Goal: Transaction & Acquisition: Book appointment/travel/reservation

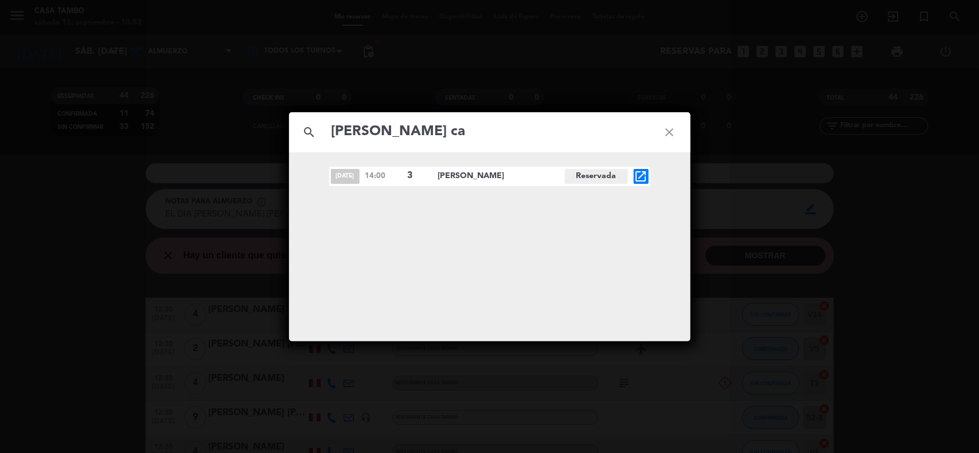
type input "[PERSON_NAME] ca"
click at [645, 172] on icon "open_in_new" at bounding box center [641, 177] width 14 height 14
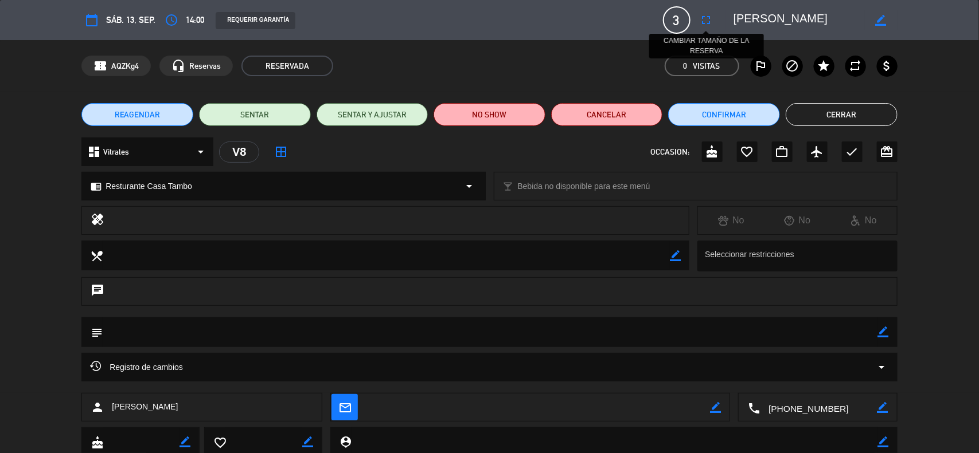
click at [705, 15] on icon "fullscreen" at bounding box center [706, 20] width 14 height 14
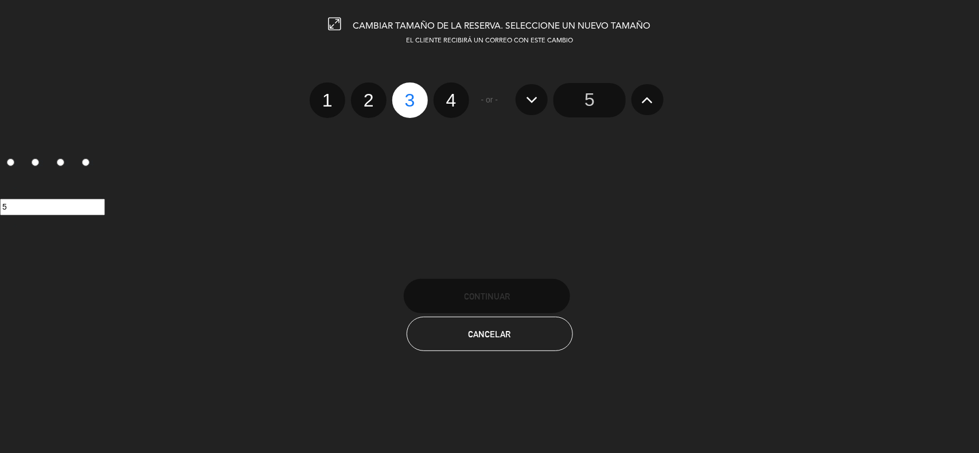
click at [594, 101] on input "5" at bounding box center [589, 100] width 72 height 34
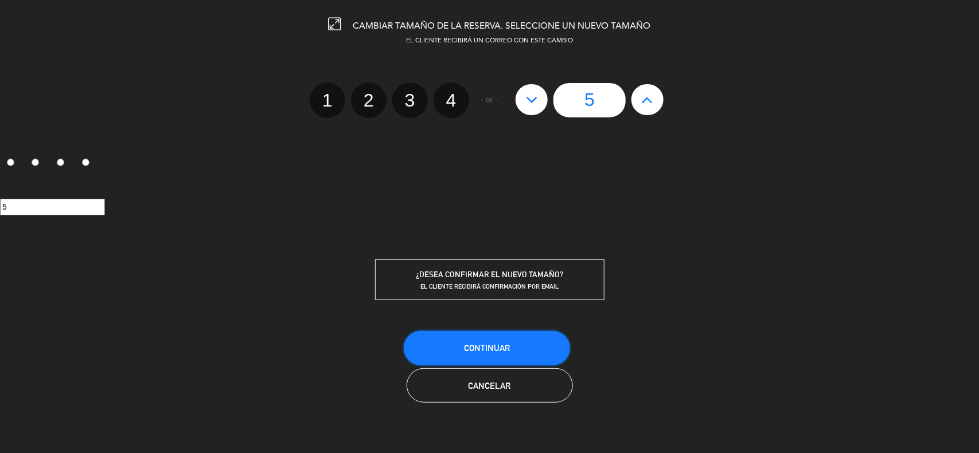
click at [522, 336] on button "Continuar" at bounding box center [487, 348] width 166 height 34
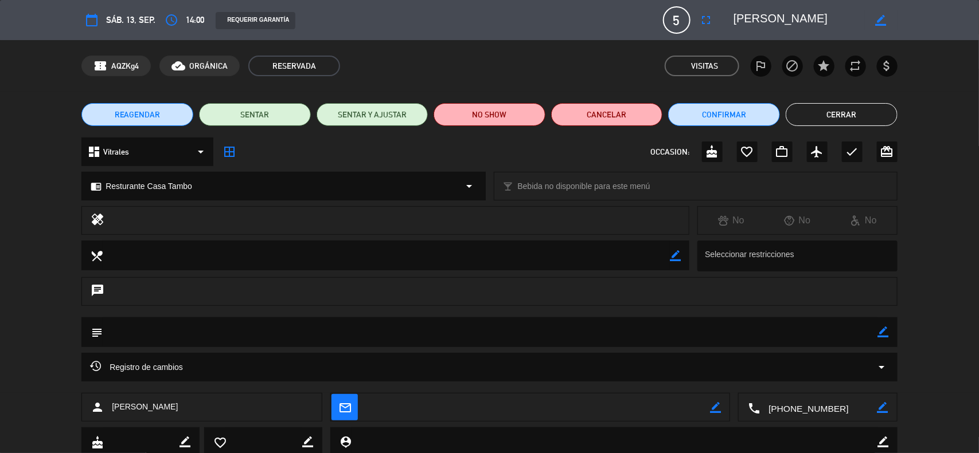
click at [818, 114] on button "Cerrar" at bounding box center [841, 114] width 112 height 23
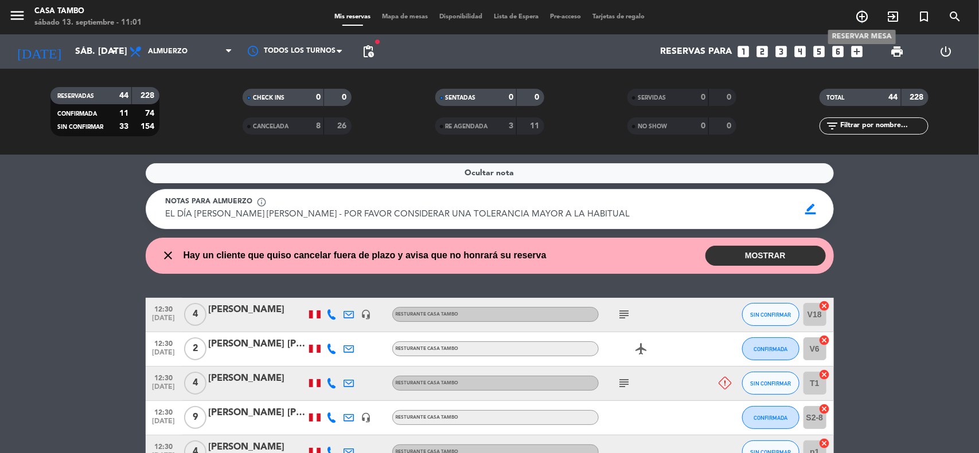
click at [863, 15] on icon "add_circle_outline" at bounding box center [862, 17] width 14 height 14
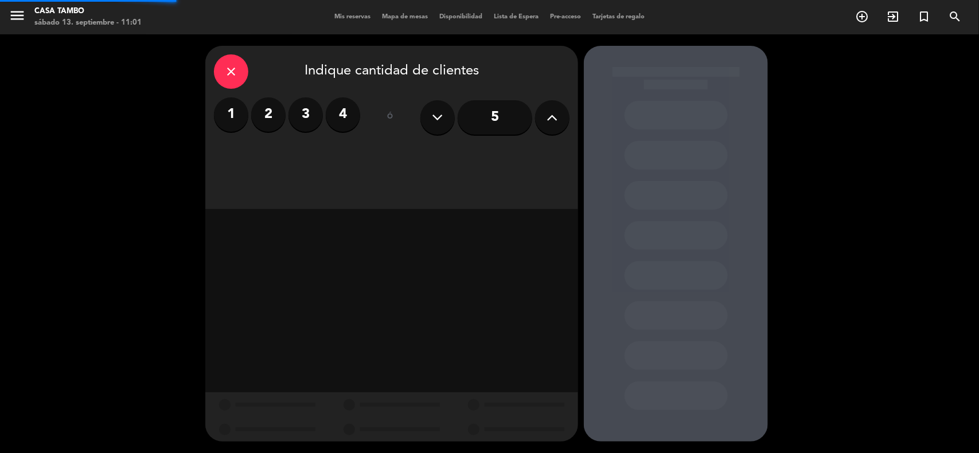
click at [516, 111] on input "5" at bounding box center [494, 117] width 75 height 34
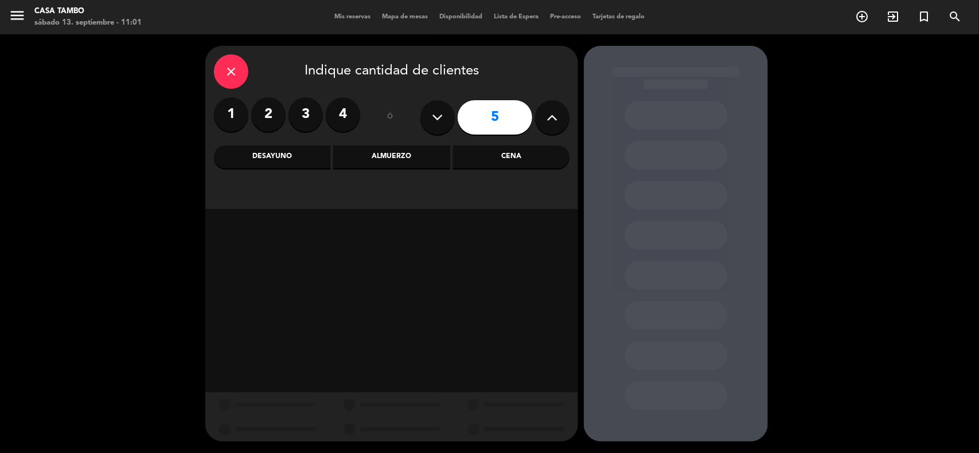
drag, startPoint x: 379, startPoint y: 165, endPoint x: 349, endPoint y: 72, distance: 97.9
click at [379, 164] on div "Almuerzo" at bounding box center [391, 157] width 116 height 23
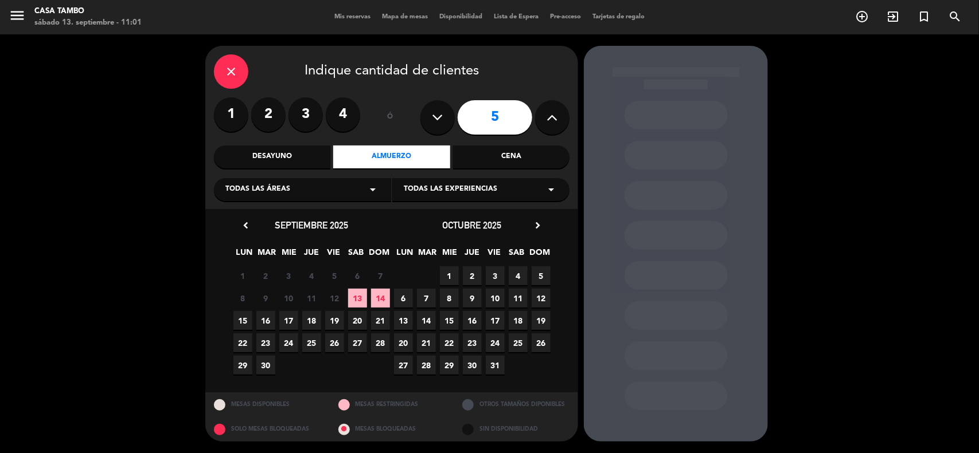
click at [367, 193] on icon "arrow_drop_down" at bounding box center [373, 190] width 14 height 14
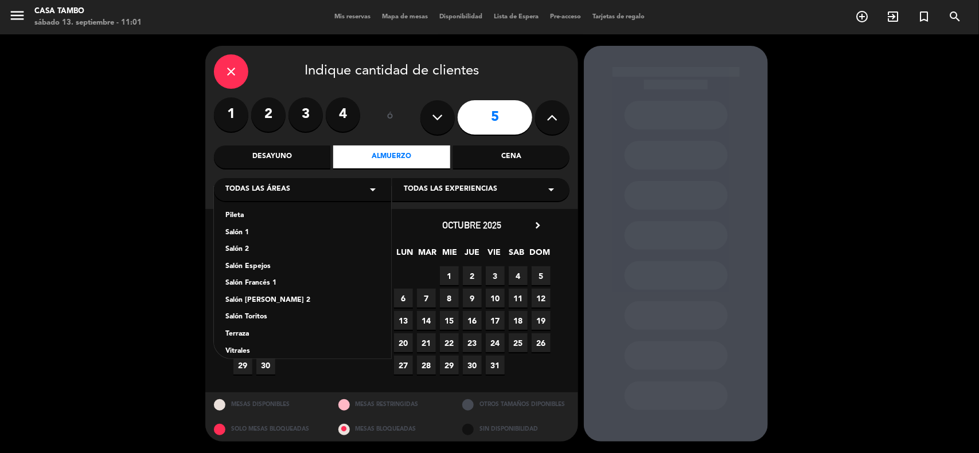
scroll to position [63, 0]
click at [278, 337] on div "Vitrales Show" at bounding box center [302, 341] width 154 height 11
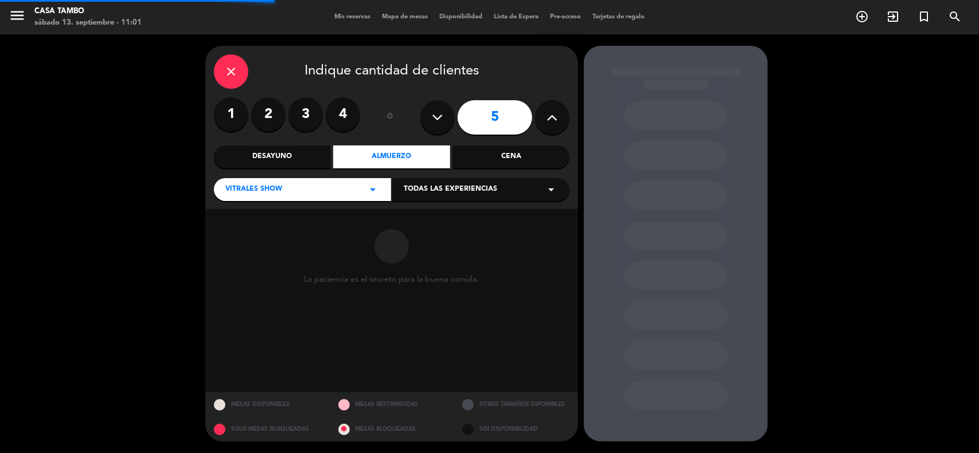
click at [431, 185] on span "Todas las experiencias" at bounding box center [450, 189] width 93 height 11
click at [431, 222] on div "Show de danzas" at bounding box center [481, 218] width 154 height 11
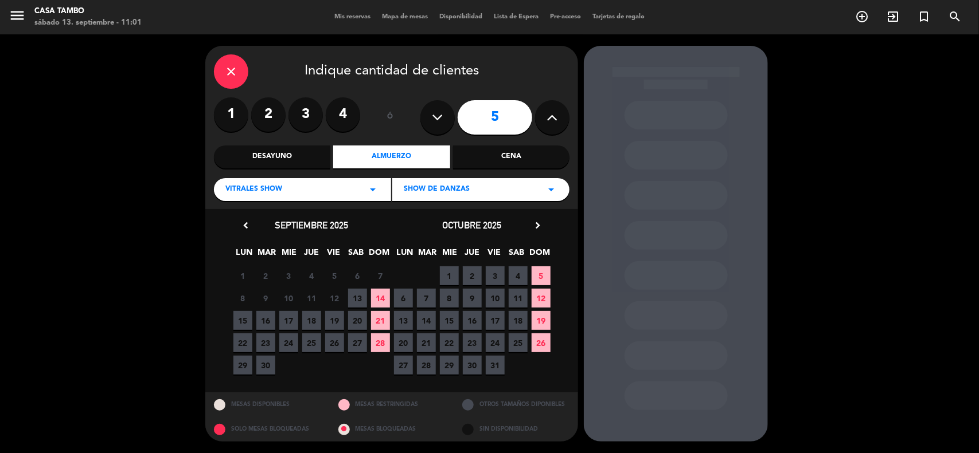
click at [384, 302] on span "14" at bounding box center [380, 298] width 19 height 19
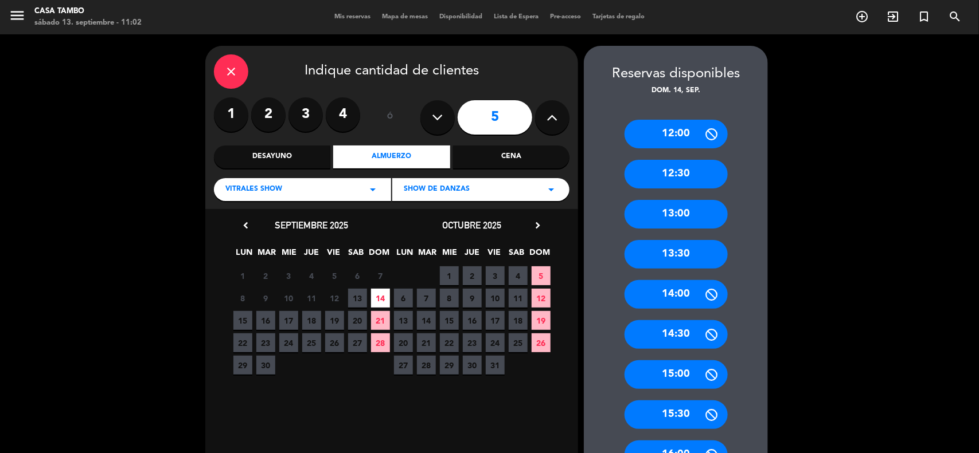
drag, startPoint x: 688, startPoint y: 258, endPoint x: 453, endPoint y: 39, distance: 321.2
click at [687, 256] on div "13:30" at bounding box center [675, 254] width 103 height 29
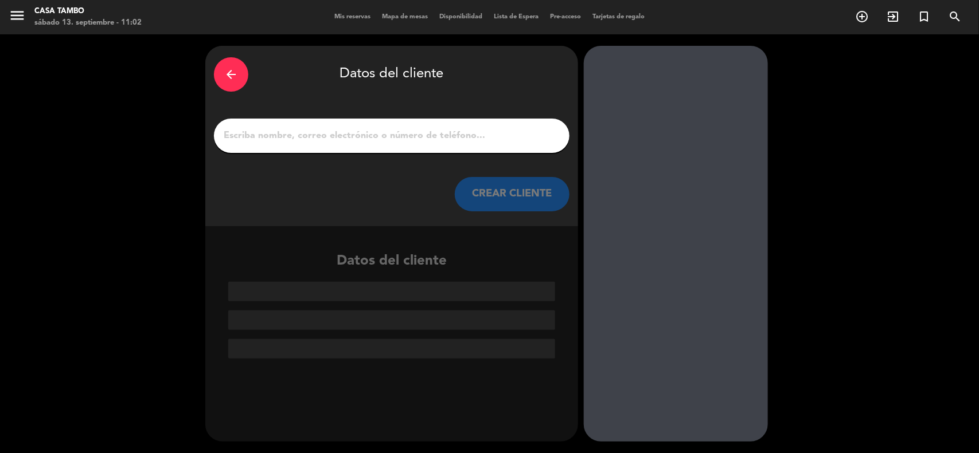
click at [316, 138] on input "1" at bounding box center [391, 136] width 338 height 16
paste input "[PERSON_NAME]"
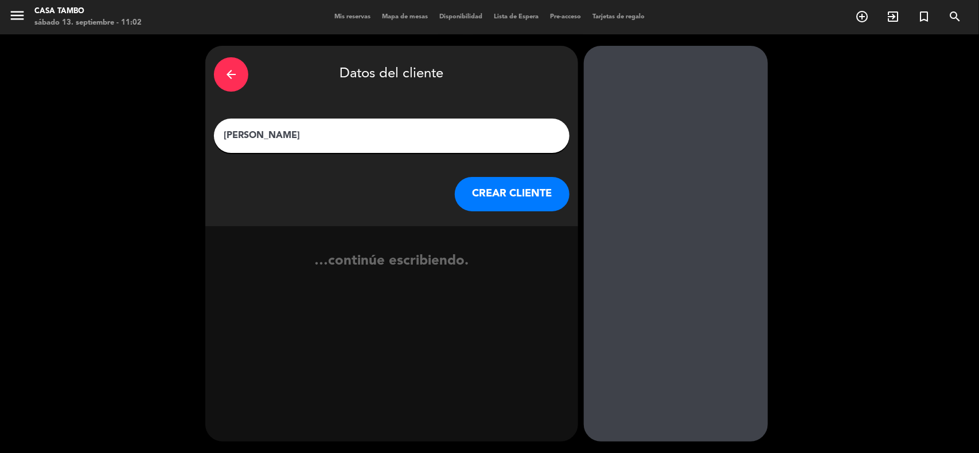
type input "[PERSON_NAME]"
drag, startPoint x: 498, startPoint y: 195, endPoint x: 299, endPoint y: 9, distance: 272.1
click at [499, 195] on button "CREAR CLIENTE" at bounding box center [512, 194] width 115 height 34
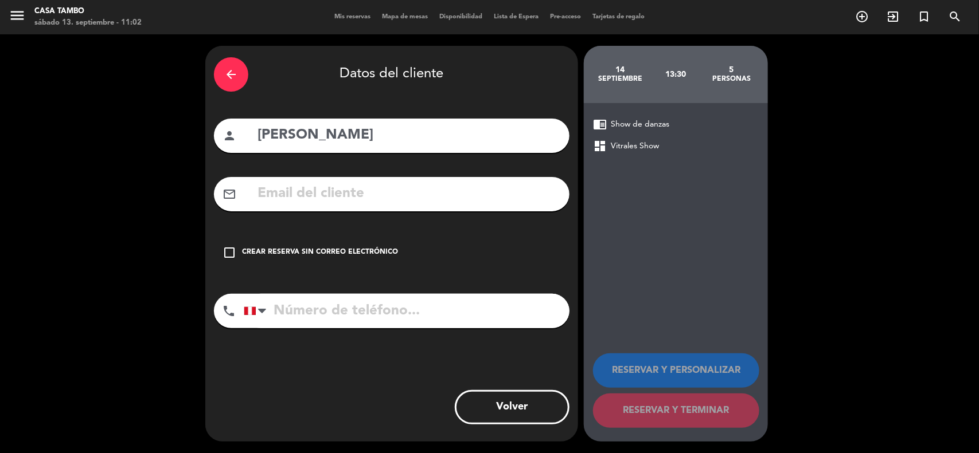
drag, startPoint x: 369, startPoint y: 234, endPoint x: 364, endPoint y: 250, distance: 16.7
click at [368, 234] on div "arrow_back Datos del cliente person Paola mail_outline check_box_outline_blank …" at bounding box center [391, 244] width 373 height 396
click at [364, 250] on div "Crear reserva sin correo electrónico" at bounding box center [320, 252] width 156 height 11
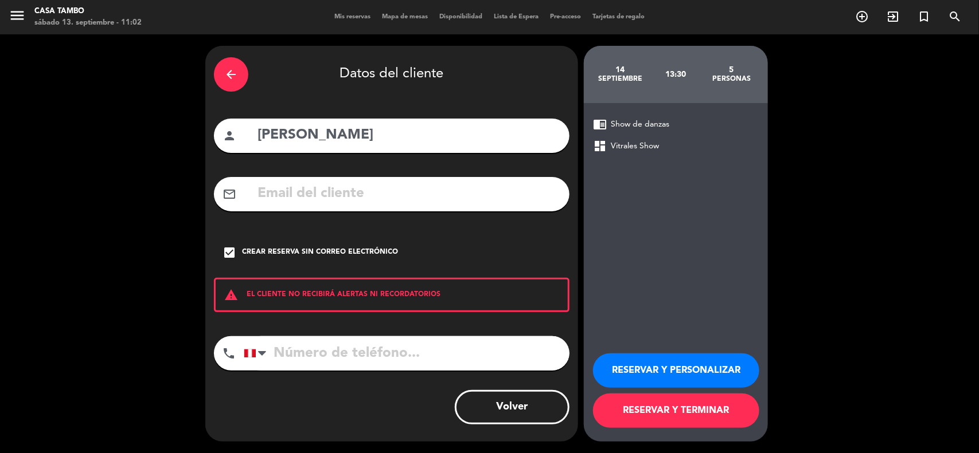
click at [686, 365] on button "RESERVAR Y PERSONALIZAR" at bounding box center [676, 371] width 166 height 34
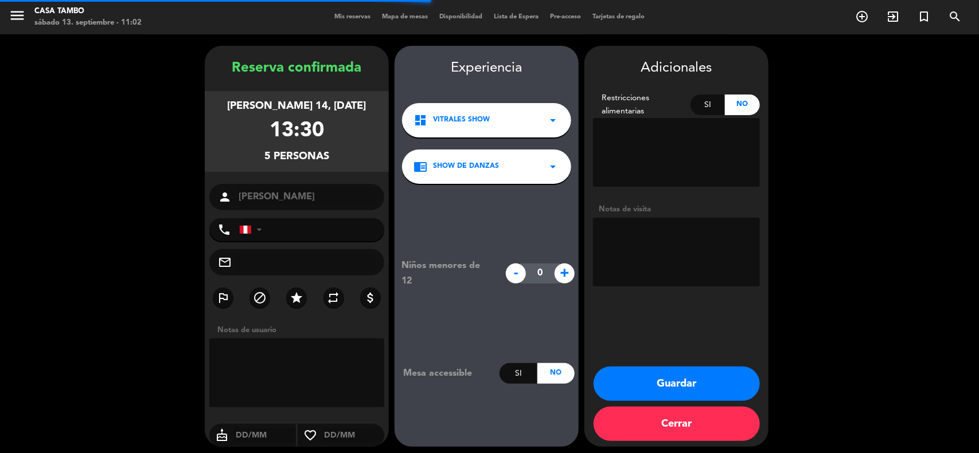
scroll to position [5, 0]
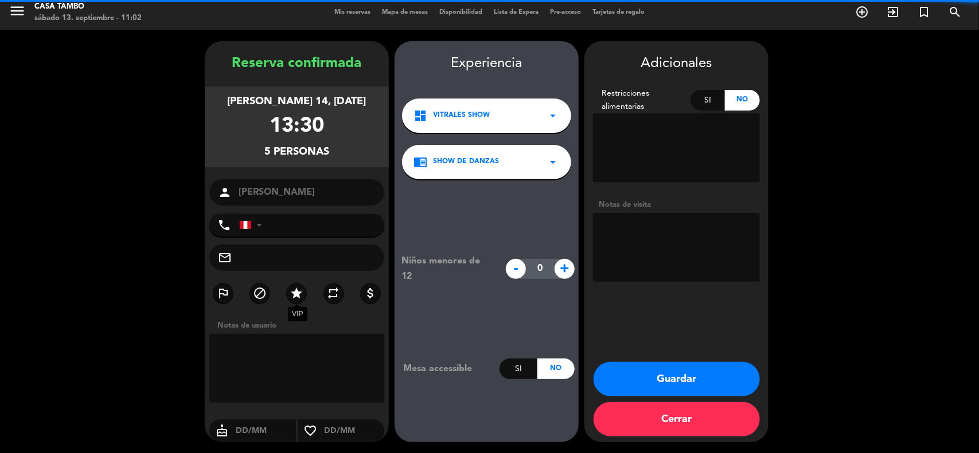
click at [288, 298] on label "star" at bounding box center [296, 293] width 21 height 21
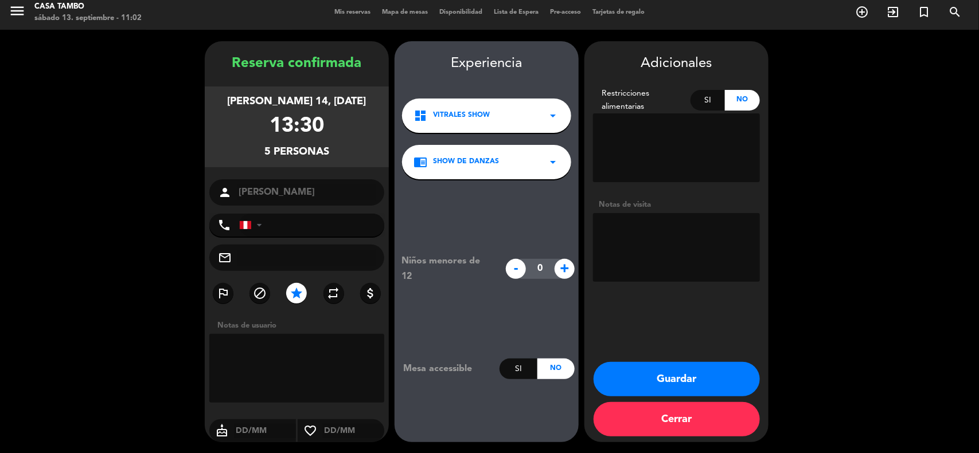
click at [747, 250] on textarea at bounding box center [676, 247] width 167 height 69
type textarea "R"
type textarea "VITRALES / SHOW / RESERVA [PERSON_NAME]"
click at [712, 383] on button "Guardar" at bounding box center [676, 379] width 166 height 34
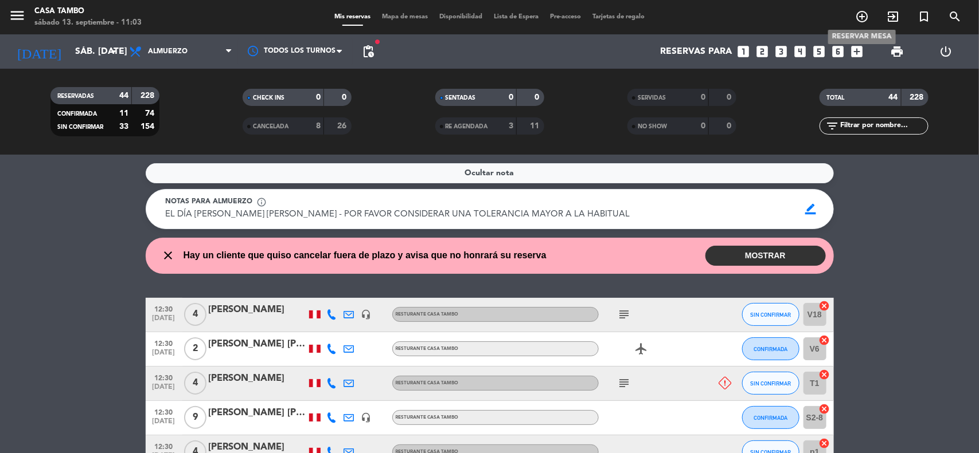
click at [863, 12] on icon "add_circle_outline" at bounding box center [862, 17] width 14 height 14
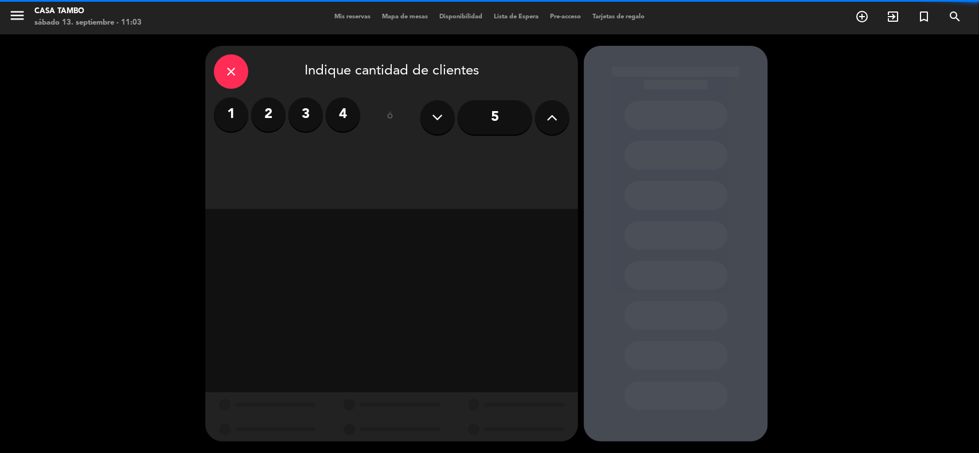
click at [540, 124] on button at bounding box center [552, 117] width 34 height 34
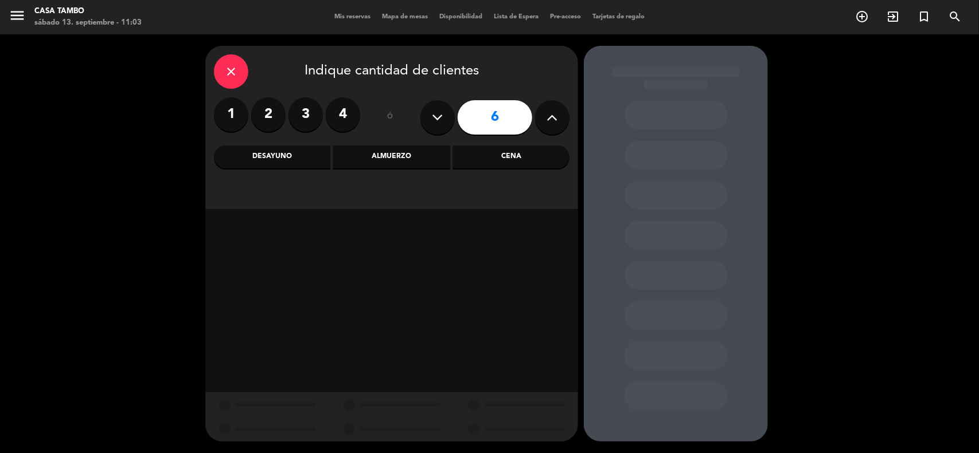
click at [436, 173] on div "close Indique cantidad de clientes 1 2 3 4 ó 6 Desayuno Almuerzo Cena" at bounding box center [391, 127] width 373 height 163
click at [434, 165] on div "Almuerzo" at bounding box center [391, 157] width 116 height 23
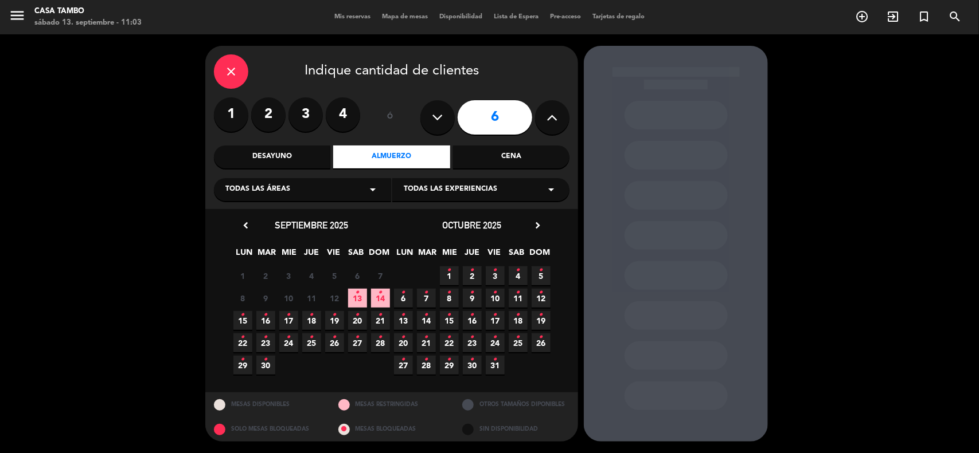
click at [389, 302] on span "14 •" at bounding box center [380, 298] width 19 height 19
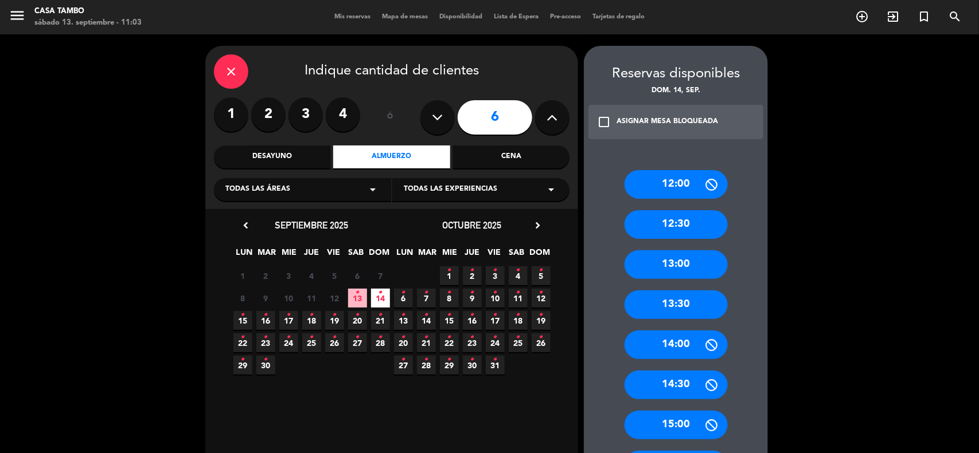
click at [711, 297] on div "13:30" at bounding box center [675, 305] width 103 height 29
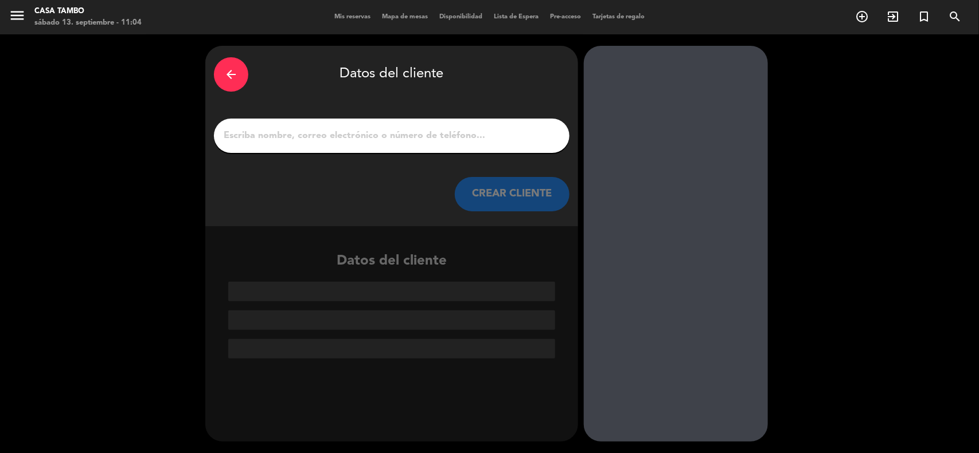
click at [360, 141] on input "1" at bounding box center [391, 136] width 338 height 16
paste input "[PERSON_NAME]"
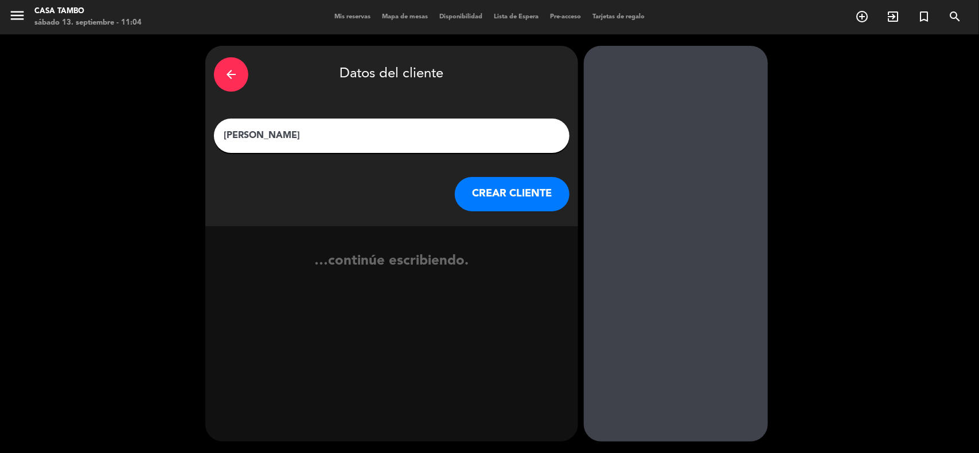
type input "[PERSON_NAME]"
click at [500, 187] on button "CREAR CLIENTE" at bounding box center [512, 194] width 115 height 34
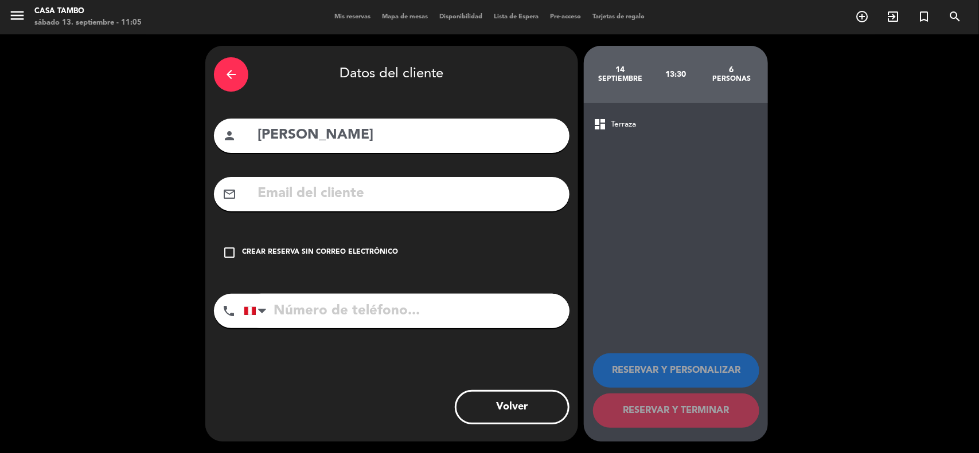
click at [360, 297] on input "tel" at bounding box center [407, 311] width 326 height 34
paste input "947 250 882"
type input "947 250 882"
click at [343, 192] on input "text" at bounding box center [408, 194] width 304 height 24
paste input "[EMAIL_ADDRESS][PERSON_NAME][DOMAIN_NAME]"
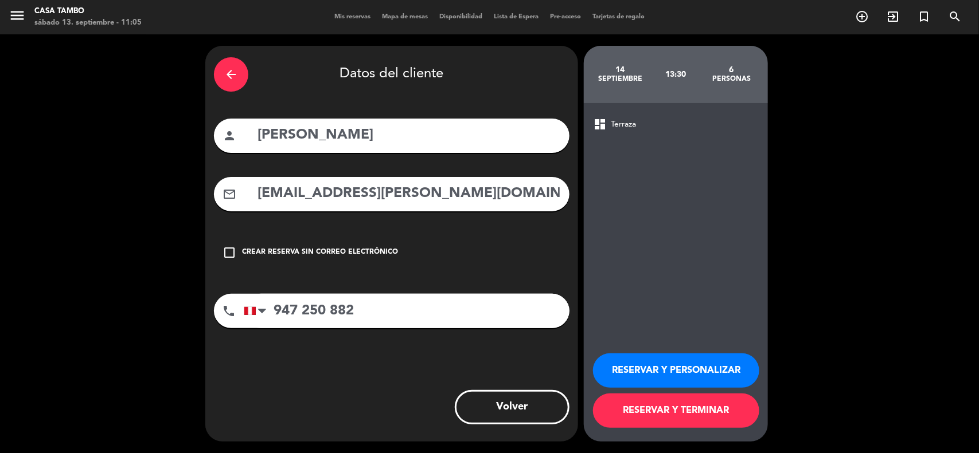
type input "[EMAIL_ADDRESS][PERSON_NAME][DOMAIN_NAME]"
click at [228, 60] on div "arrow_back" at bounding box center [231, 74] width 34 height 34
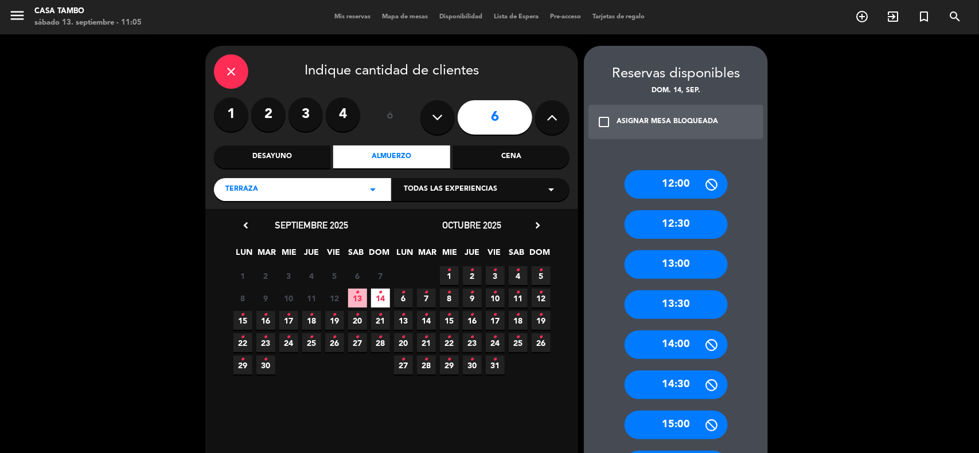
click at [234, 75] on icon "close" at bounding box center [231, 72] width 14 height 14
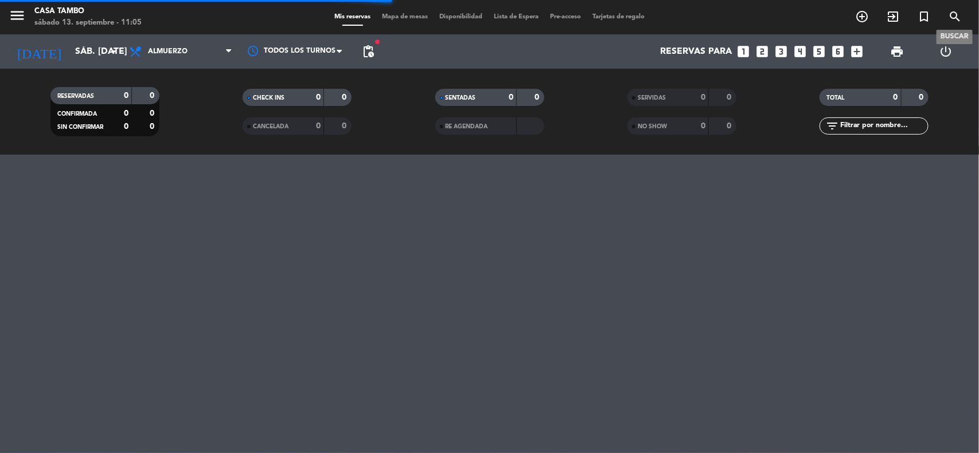
click at [950, 17] on icon "search" at bounding box center [955, 17] width 14 height 14
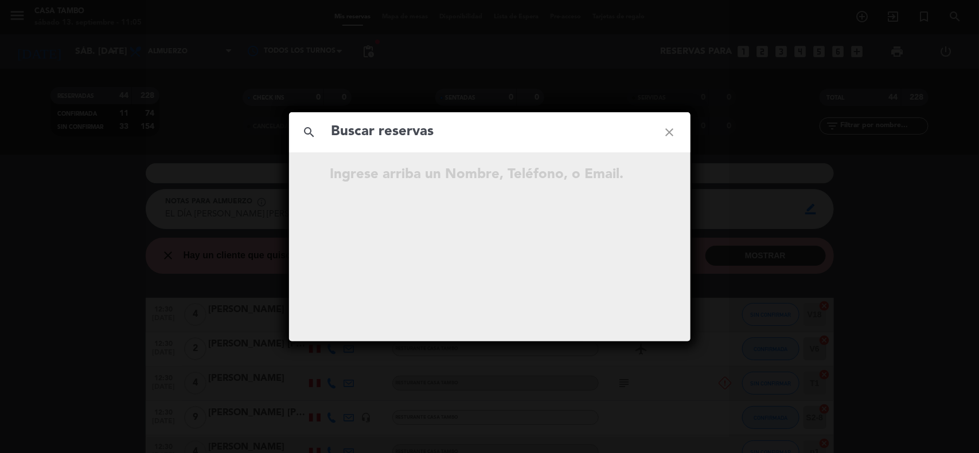
drag, startPoint x: 608, startPoint y: 66, endPoint x: 800, endPoint y: 22, distance: 197.0
click at [608, 66] on div "search close Ingrese arriba un Nombre, Teléfono, o Email." at bounding box center [489, 226] width 979 height 453
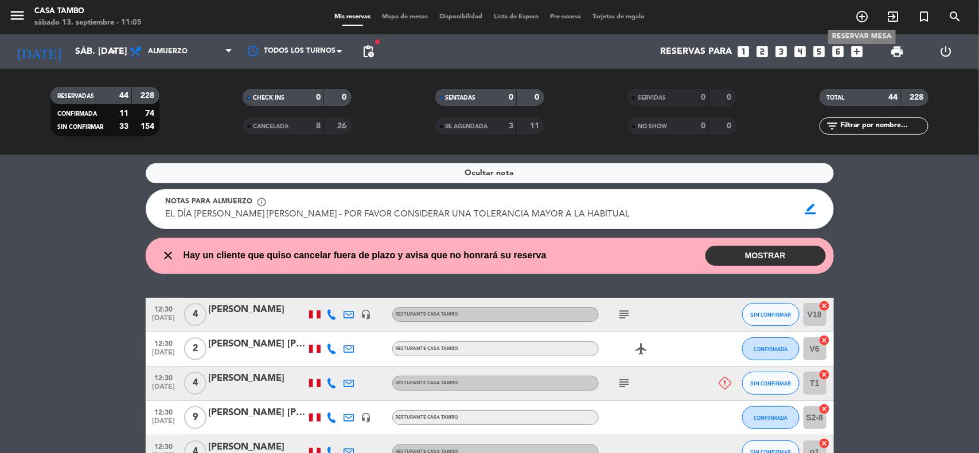
click at [859, 18] on icon "add_circle_outline" at bounding box center [862, 17] width 14 height 14
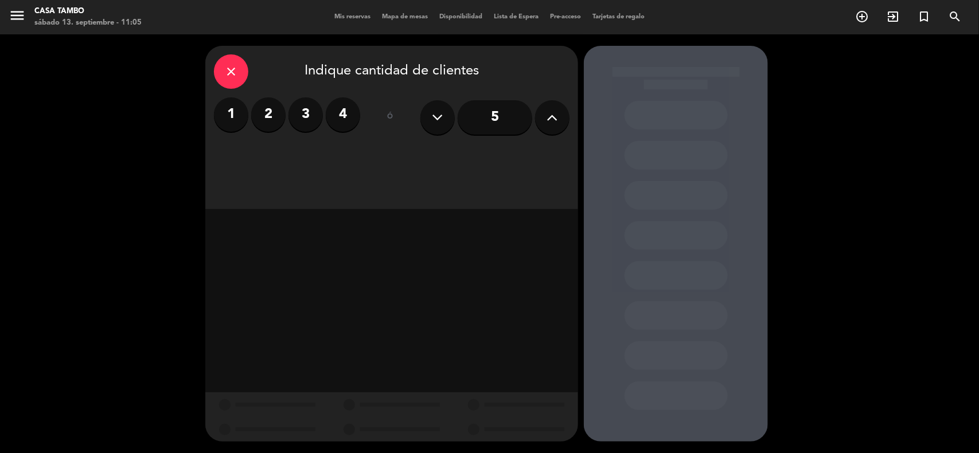
click at [557, 120] on icon at bounding box center [552, 117] width 11 height 17
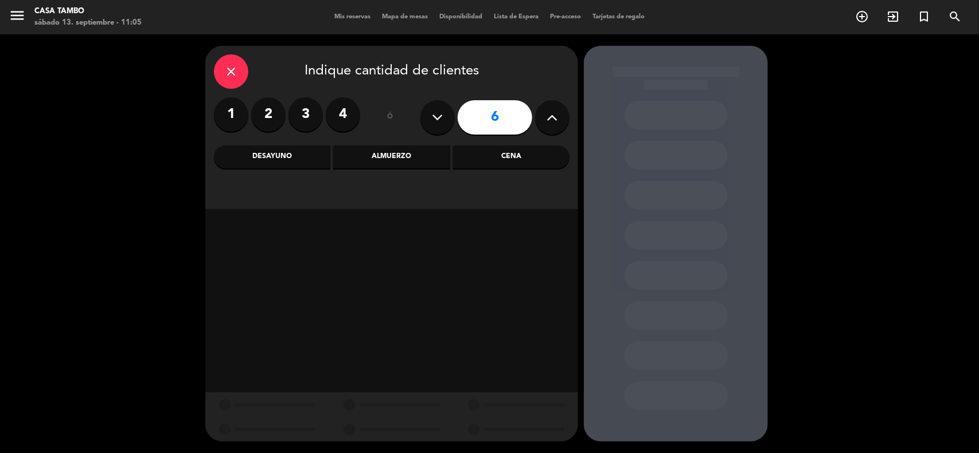
click at [436, 165] on div "Almuerzo" at bounding box center [391, 157] width 116 height 23
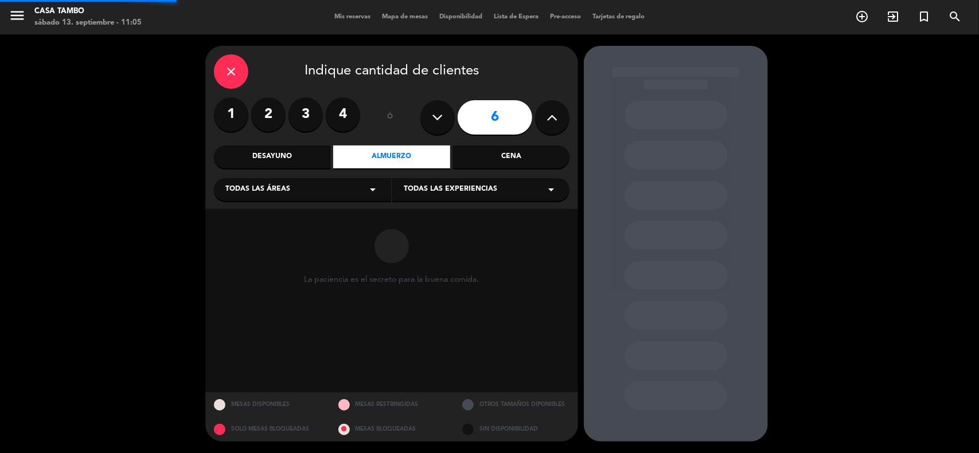
click at [324, 213] on div "La paciencia es el secreto para la buena comida." at bounding box center [391, 300] width 373 height 183
click at [327, 193] on div "Todas las áreas arrow_drop_down" at bounding box center [302, 189] width 177 height 23
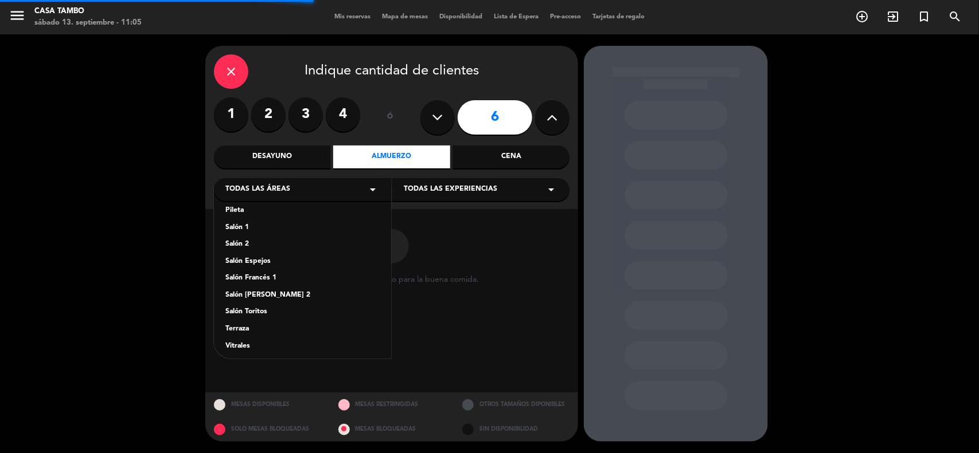
scroll to position [63, 0]
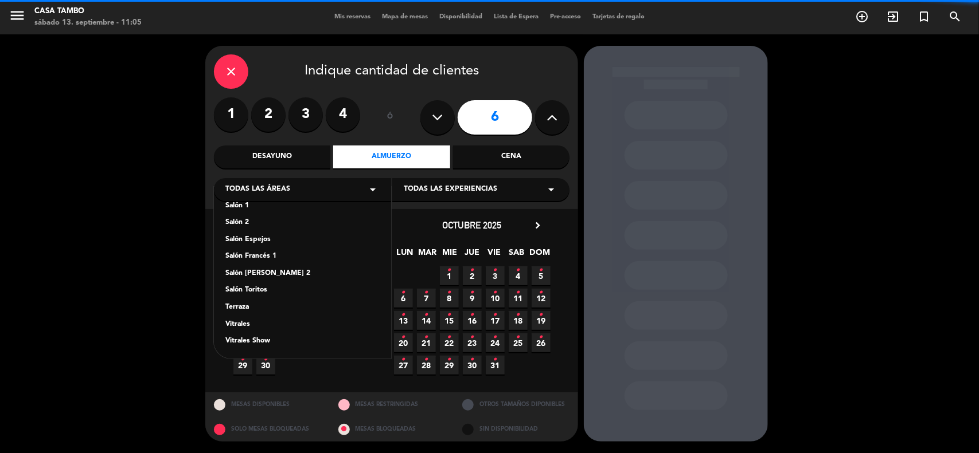
click at [284, 338] on div "Vitrales Show" at bounding box center [302, 341] width 154 height 11
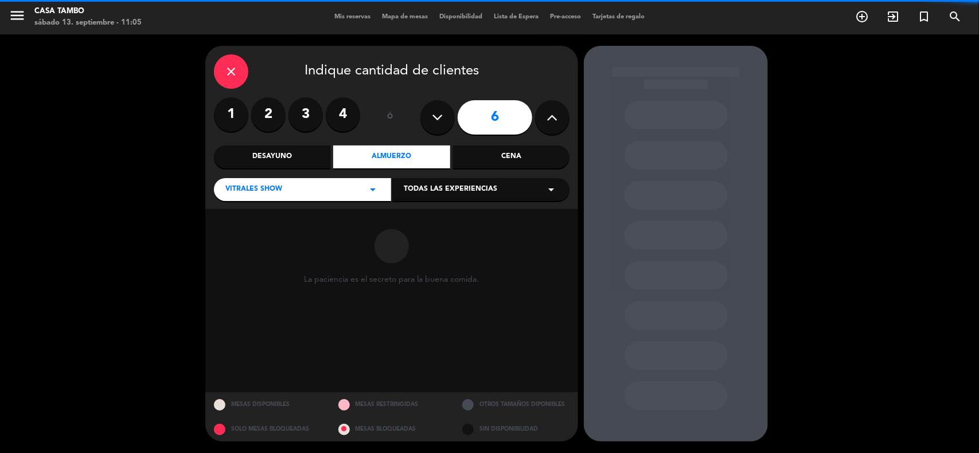
drag, startPoint x: 491, startPoint y: 181, endPoint x: 480, endPoint y: 195, distance: 18.0
click at [489, 182] on div "Todas las experiencias arrow_drop_down" at bounding box center [480, 189] width 177 height 23
click at [448, 225] on div "Show de danzas" at bounding box center [480, 211] width 177 height 49
click at [448, 221] on div "Show de danzas" at bounding box center [481, 218] width 154 height 11
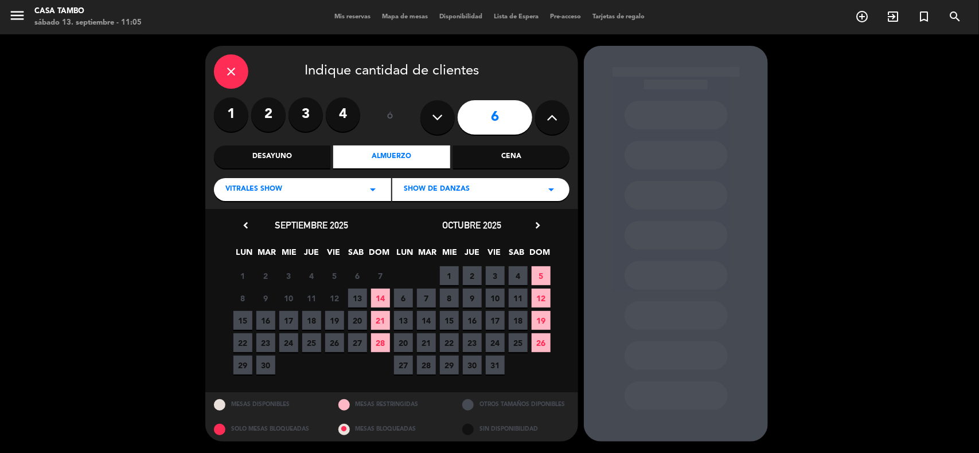
click at [382, 293] on span "14" at bounding box center [380, 298] width 19 height 19
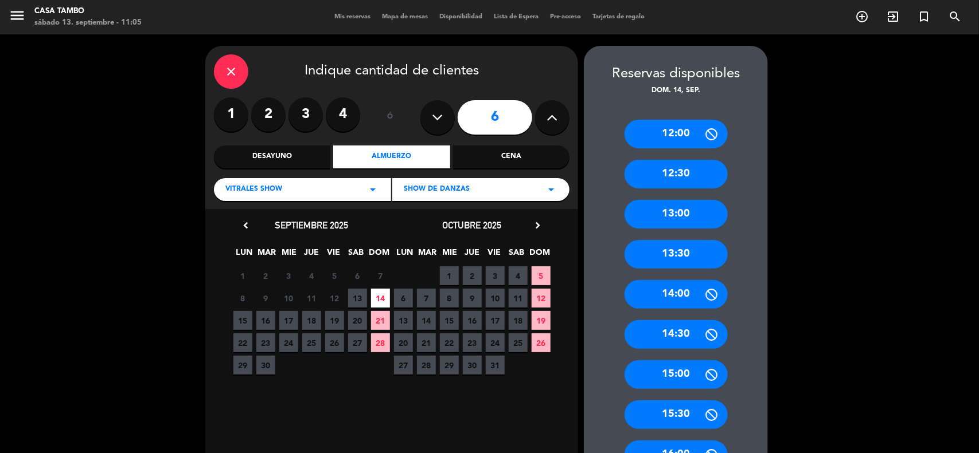
drag, startPoint x: 681, startPoint y: 244, endPoint x: 671, endPoint y: 244, distance: 9.8
click at [681, 244] on div "13:30" at bounding box center [675, 254] width 103 height 29
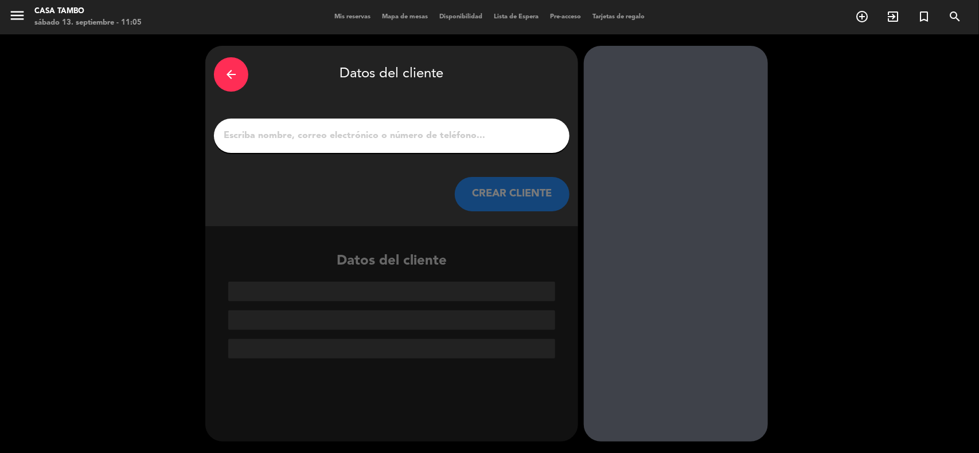
click at [362, 139] on input "1" at bounding box center [391, 136] width 338 height 16
paste input "[PERSON_NAME]"
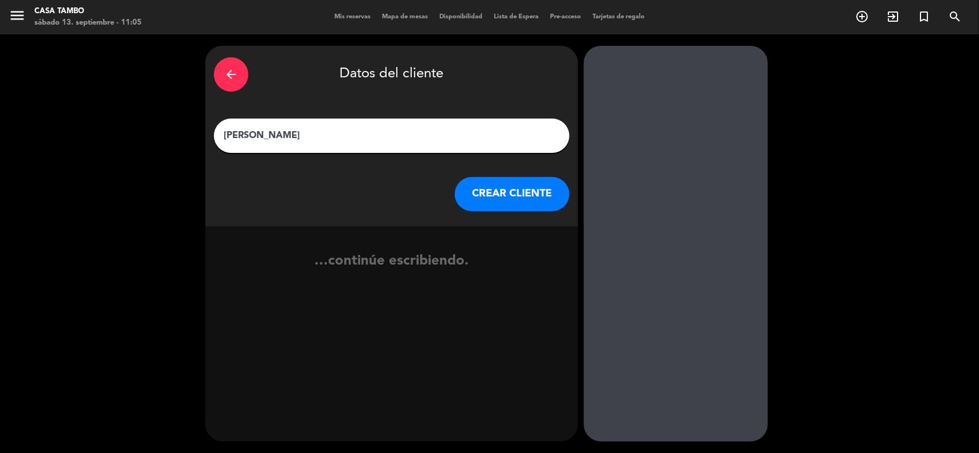
type input "[PERSON_NAME]"
click at [511, 196] on button "CREAR CLIENTE" at bounding box center [512, 194] width 115 height 34
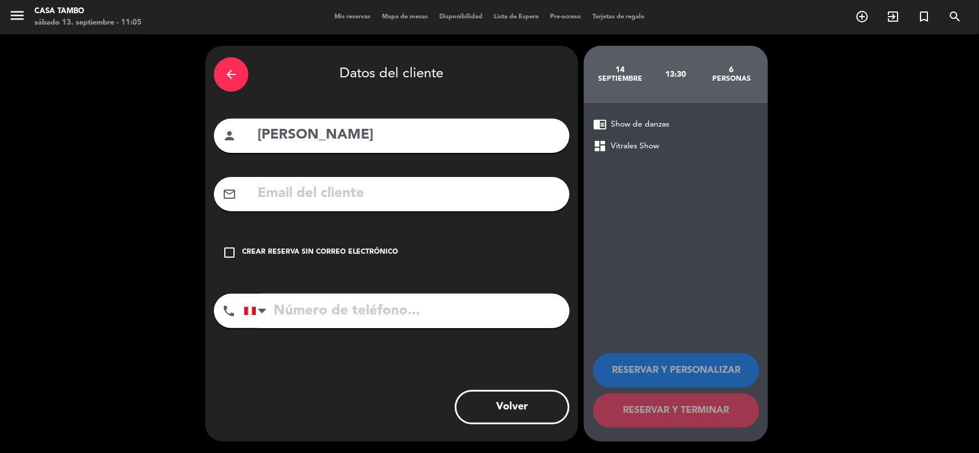
drag, startPoint x: 396, startPoint y: 308, endPoint x: 216, endPoint y: 21, distance: 338.5
click at [396, 308] on input "tel" at bounding box center [407, 311] width 326 height 34
paste input "947 250 882"
type input "947 250 882"
click at [450, 186] on input "text" at bounding box center [408, 194] width 304 height 24
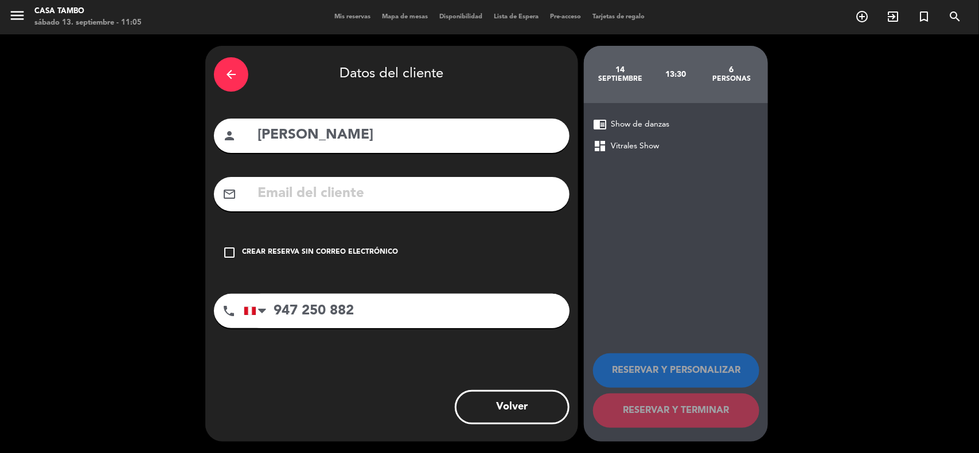
paste input "[EMAIL_ADDRESS][PERSON_NAME][DOMAIN_NAME]"
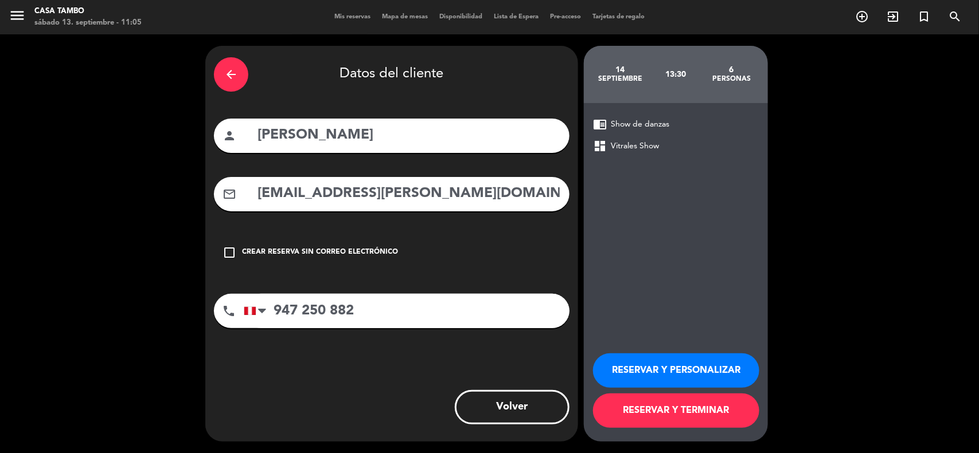
type input "[EMAIL_ADDRESS][PERSON_NAME][DOMAIN_NAME]"
click at [695, 363] on button "RESERVAR Y PERSONALIZAR" at bounding box center [676, 371] width 166 height 34
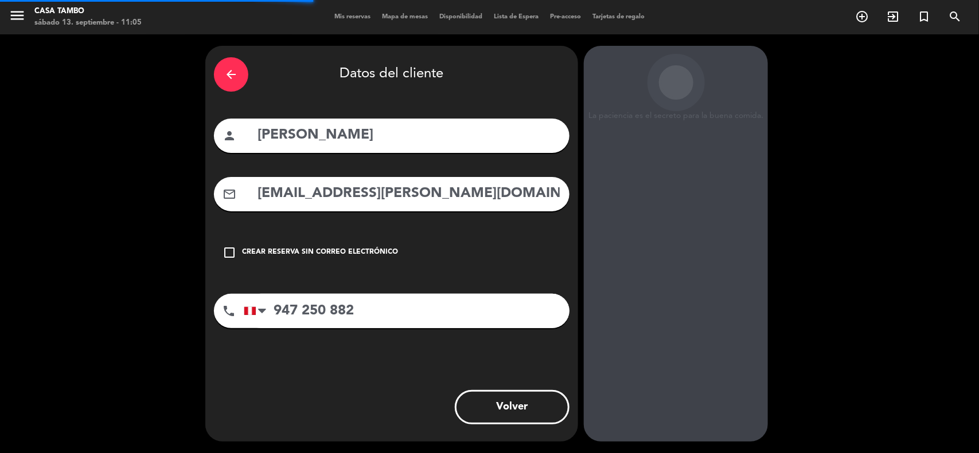
scroll to position [5, 0]
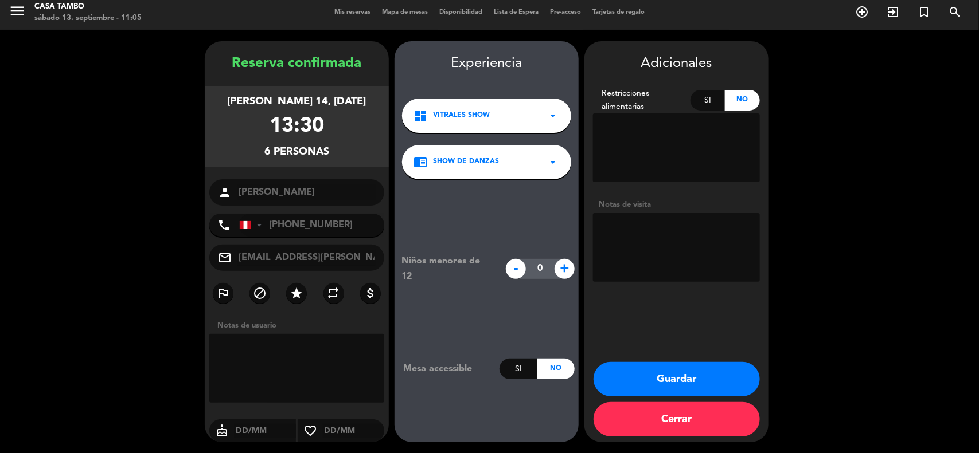
click at [709, 224] on textarea at bounding box center [676, 247] width 167 height 69
click at [705, 238] on textarea at bounding box center [676, 247] width 167 height 69
type textarea "SHOW / ADELANTO 50"
click at [674, 371] on button "Guardar" at bounding box center [676, 379] width 166 height 34
